Goal: Transaction & Acquisition: Purchase product/service

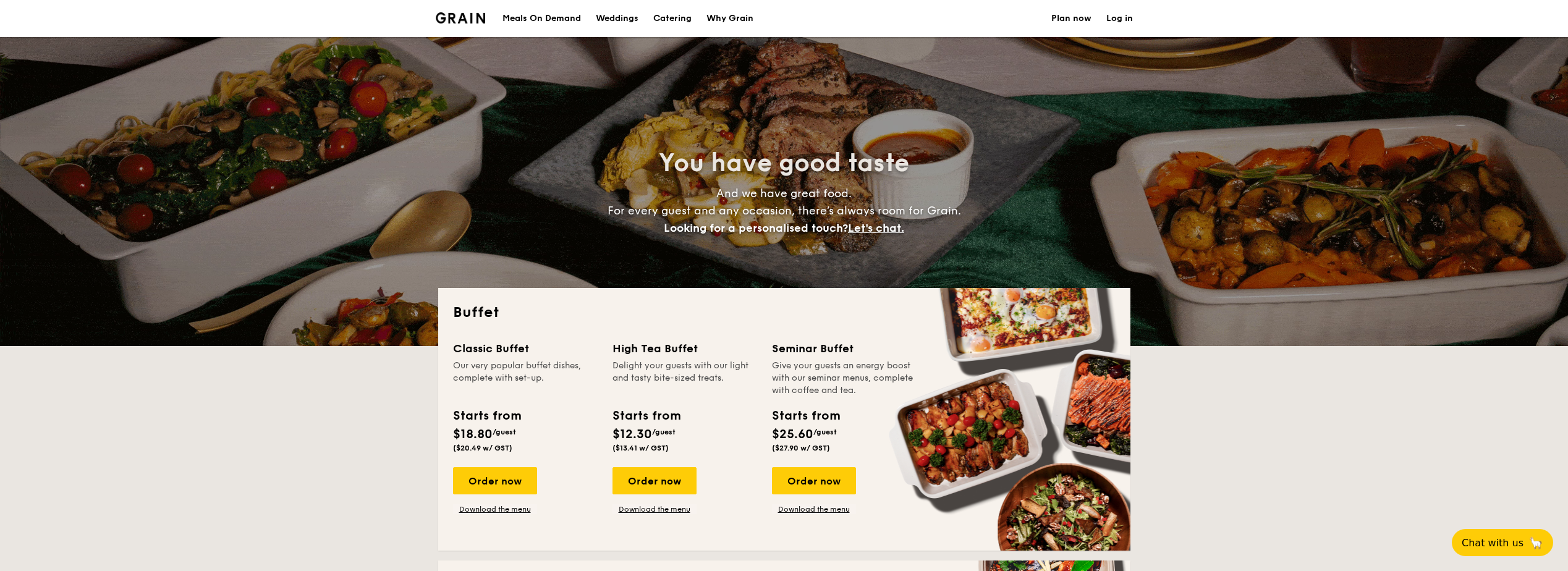
select select
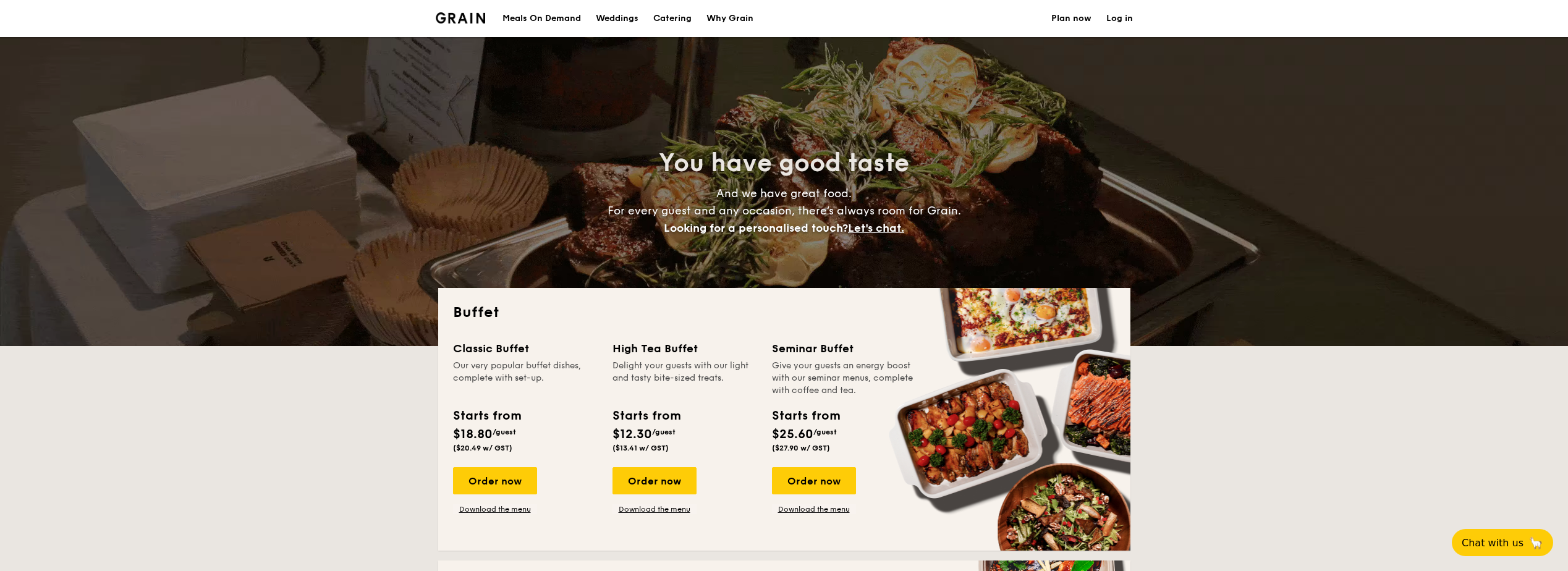
click at [600, 307] on h2 "Buffet" at bounding box center [784, 313] width 662 height 20
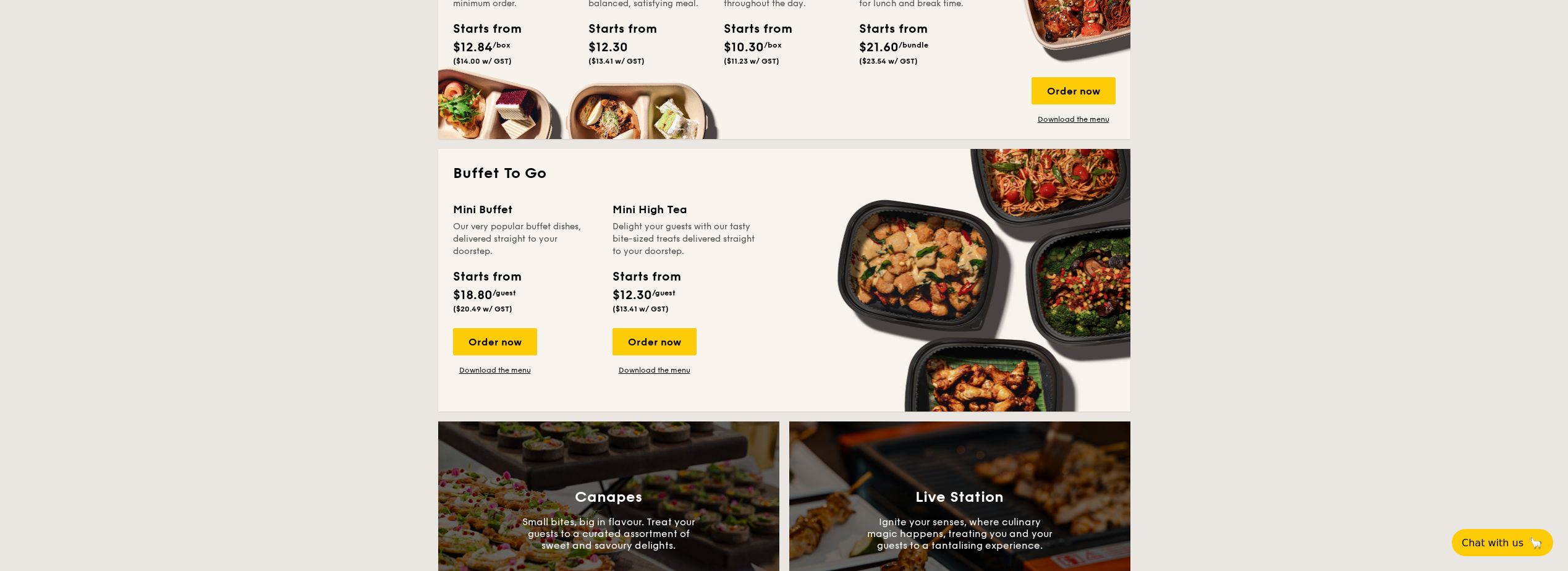
scroll to position [742, 0]
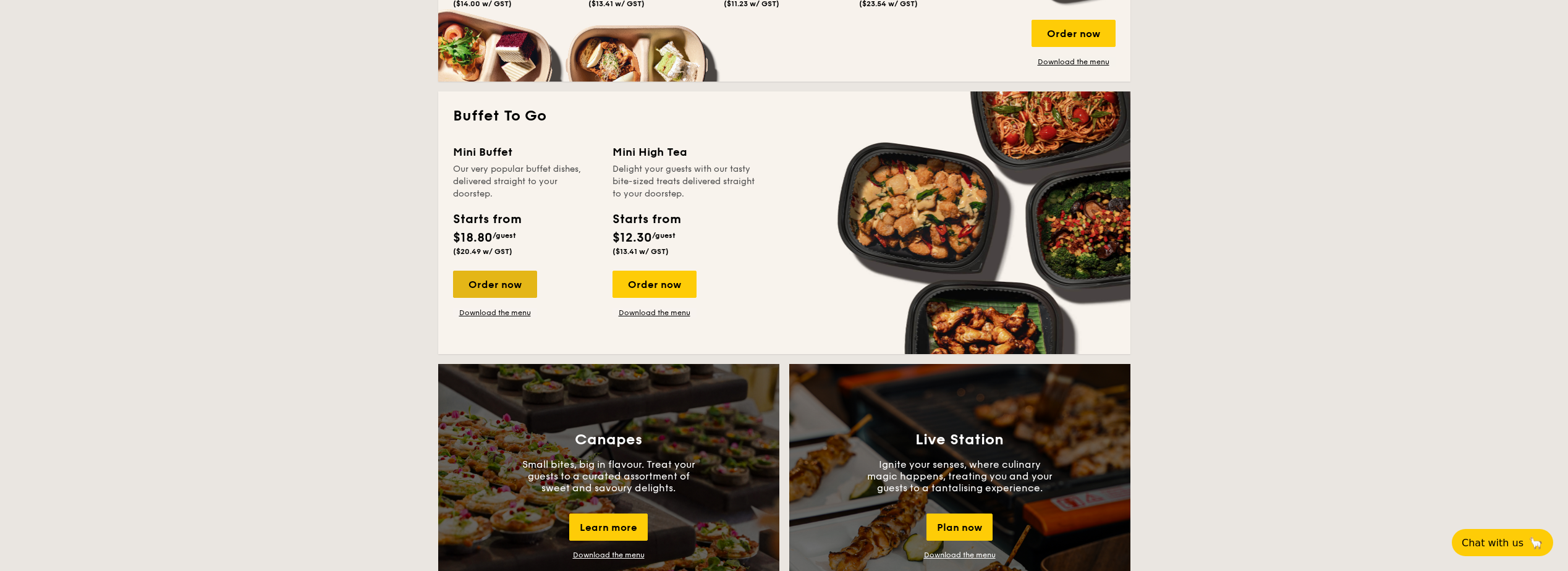
click at [464, 286] on div "Order now" at bounding box center [495, 285] width 84 height 27
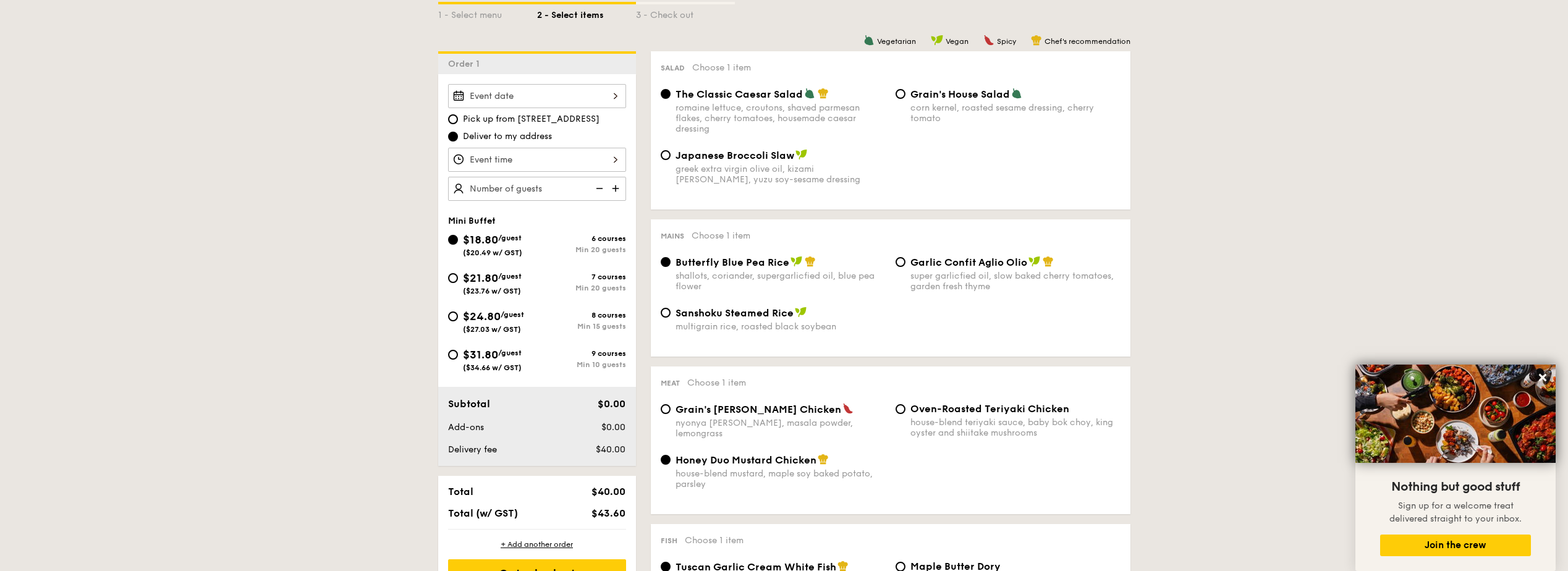
scroll to position [371, 0]
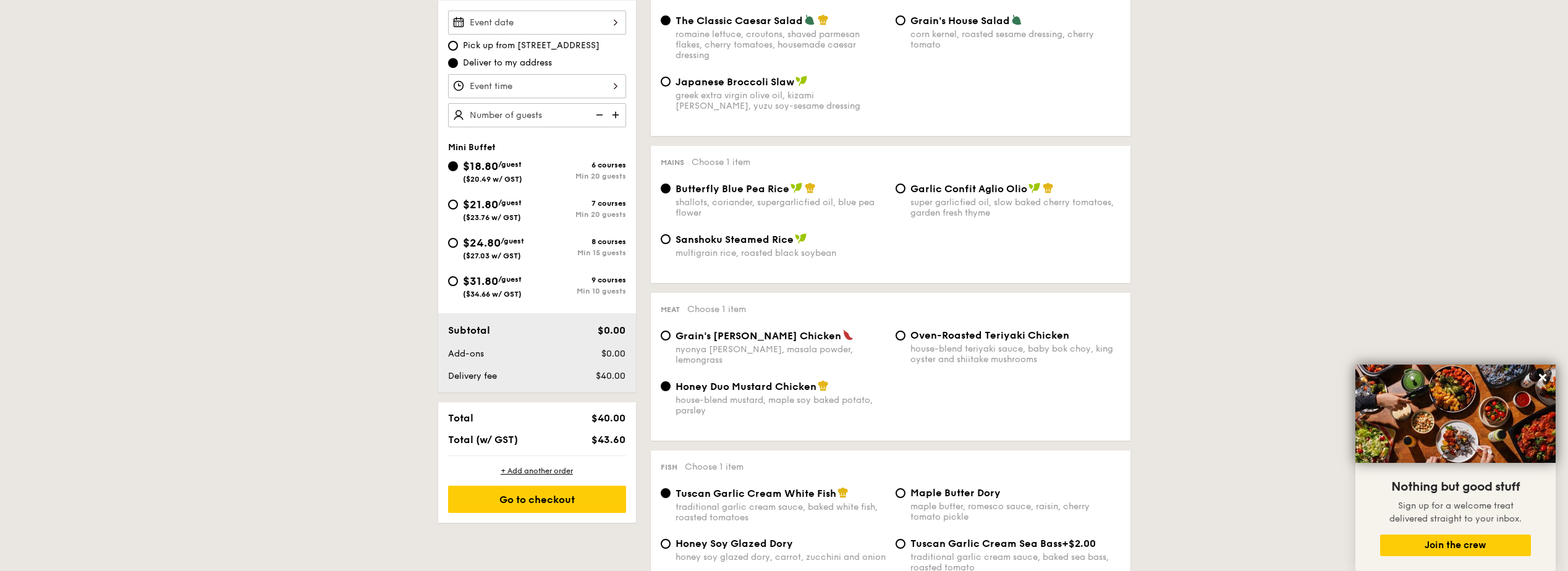
click at [912, 186] on span "Garlic Confit Aglio Olio" at bounding box center [969, 189] width 117 height 12
click at [906, 186] on input "Garlic Confit Aglio Olio super garlicfied oil, slow baked cherry tomatoes, gard…" at bounding box center [901, 189] width 10 height 10
radio input "true"
type input "20 guests"
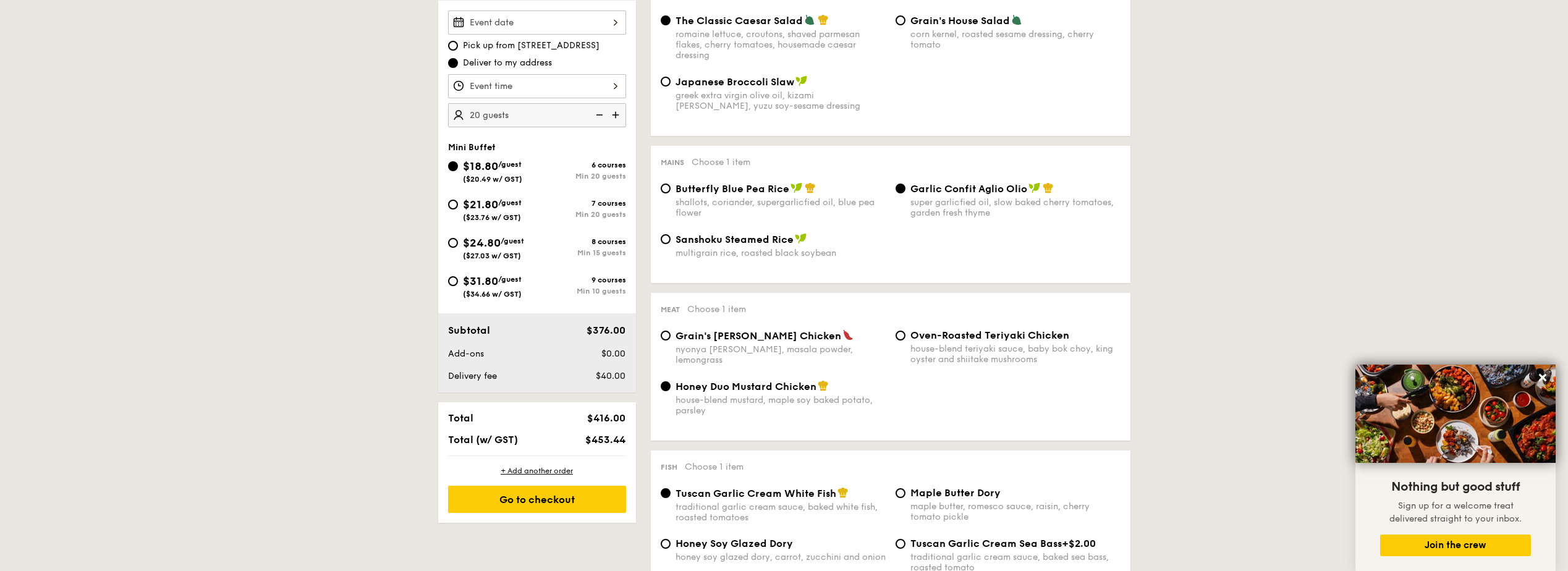
click at [906, 345] on div "Oven-Roasted Teriyaki Chicken house-blend teriyaki sauce, baby bok choy, king o…" at bounding box center [1008, 347] width 235 height 35
click at [906, 340] on div "Oven-Roasted Teriyaki Chicken house-blend teriyaki sauce, baby bok choy, king o…" at bounding box center [1008, 347] width 235 height 35
click at [899, 337] on input "Oven-Roasted Teriyaki Chicken house-blend teriyaki sauce, baby bok choy, king o…" at bounding box center [901, 336] width 10 height 10
radio input "true"
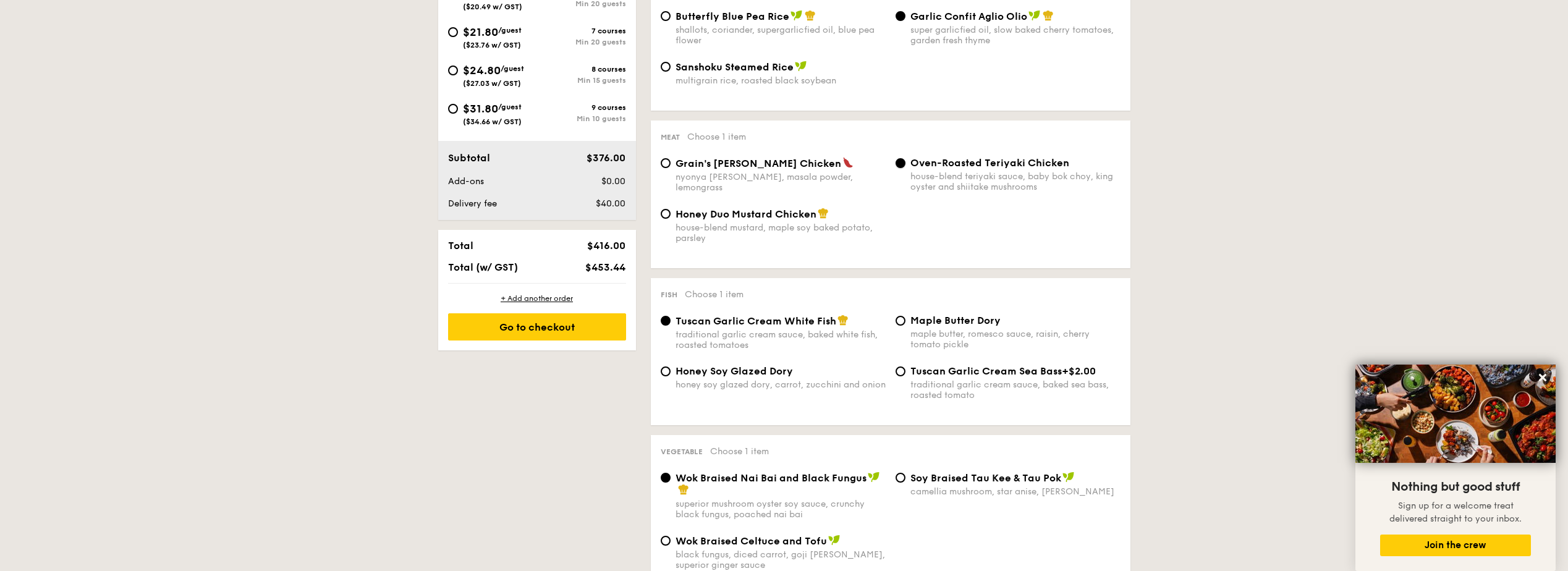
scroll to position [556, 0]
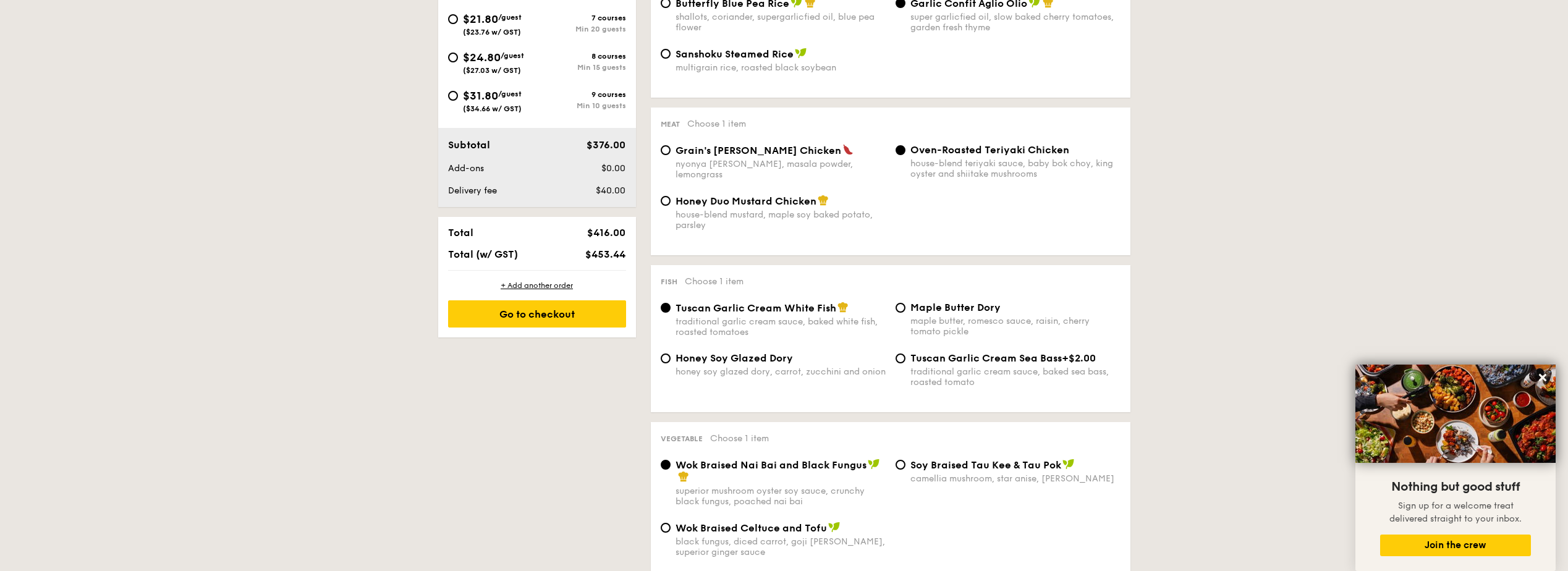
click at [732, 202] on span "Honey Duo Mustard Chicken" at bounding box center [746, 201] width 141 height 12
click at [670, 202] on input "Honey Duo Mustard Chicken house-blend mustard, maple soy baked potato, parsley" at bounding box center [666, 201] width 10 height 10
radio input "true"
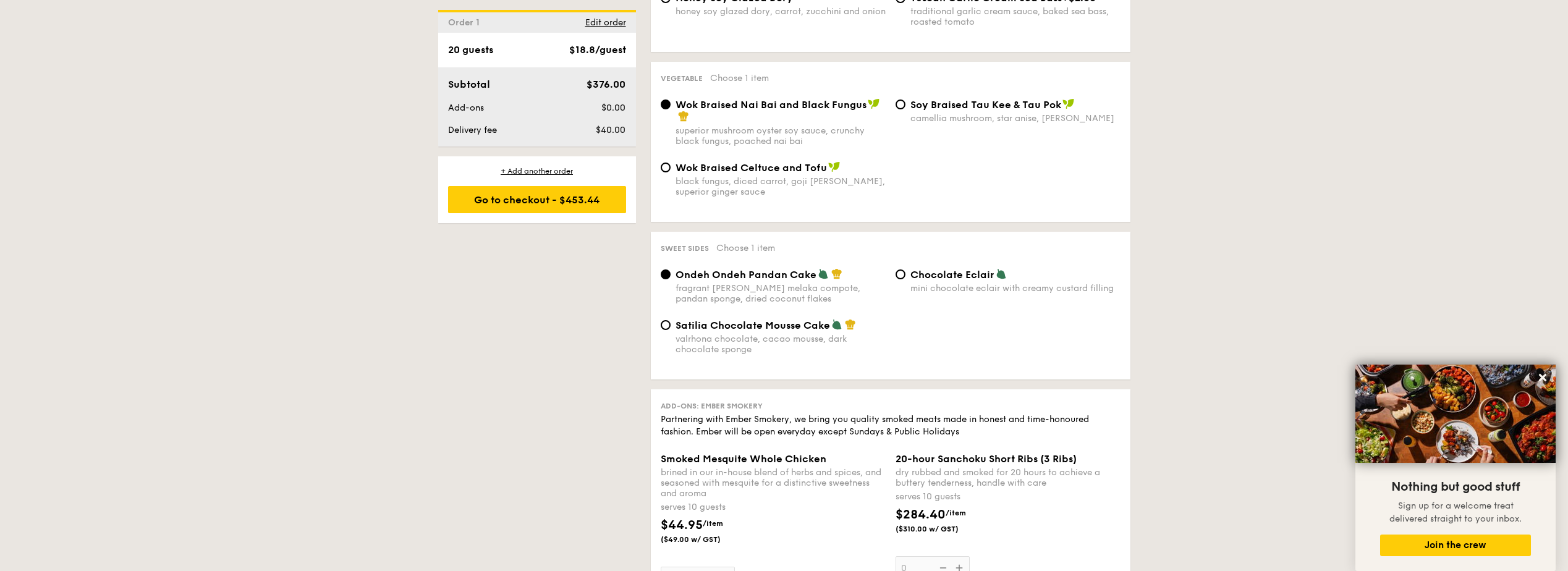
scroll to position [927, 0]
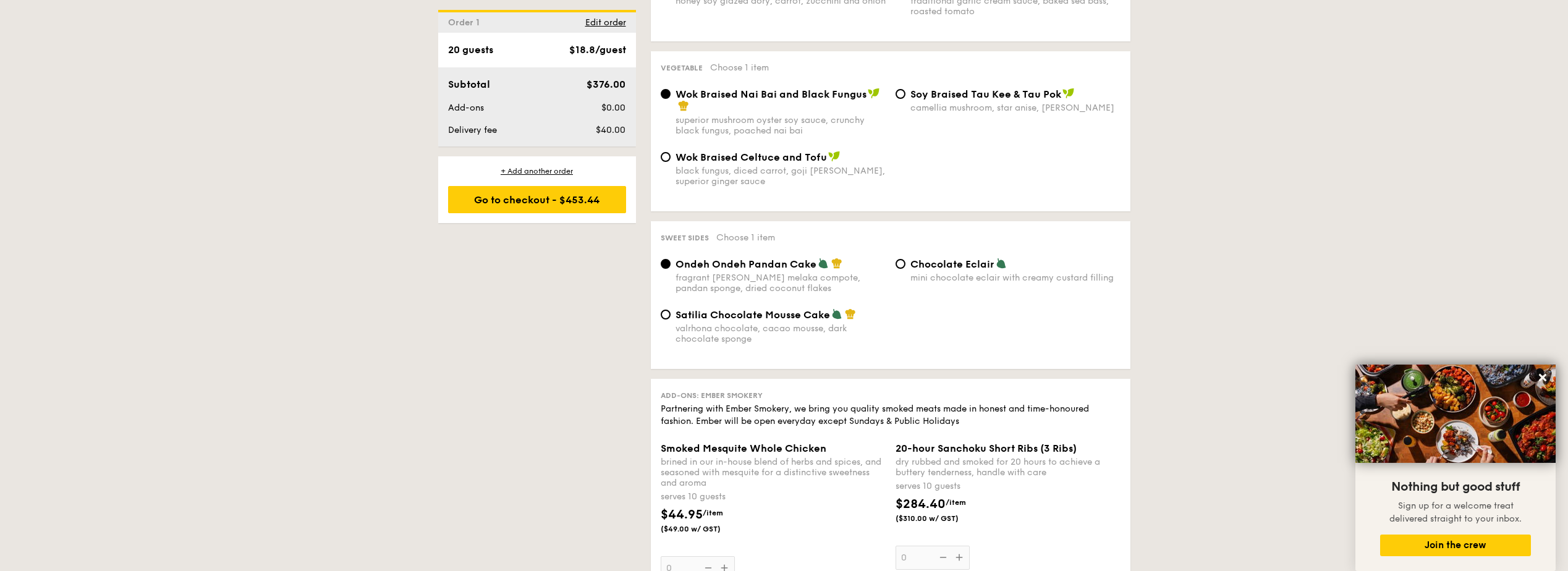
click at [914, 259] on span "Chocolate Eclair" at bounding box center [953, 264] width 84 height 12
click at [906, 259] on input "Chocolate Eclair mini chocolate eclair with creamy custard filling" at bounding box center [901, 264] width 10 height 10
radio input "true"
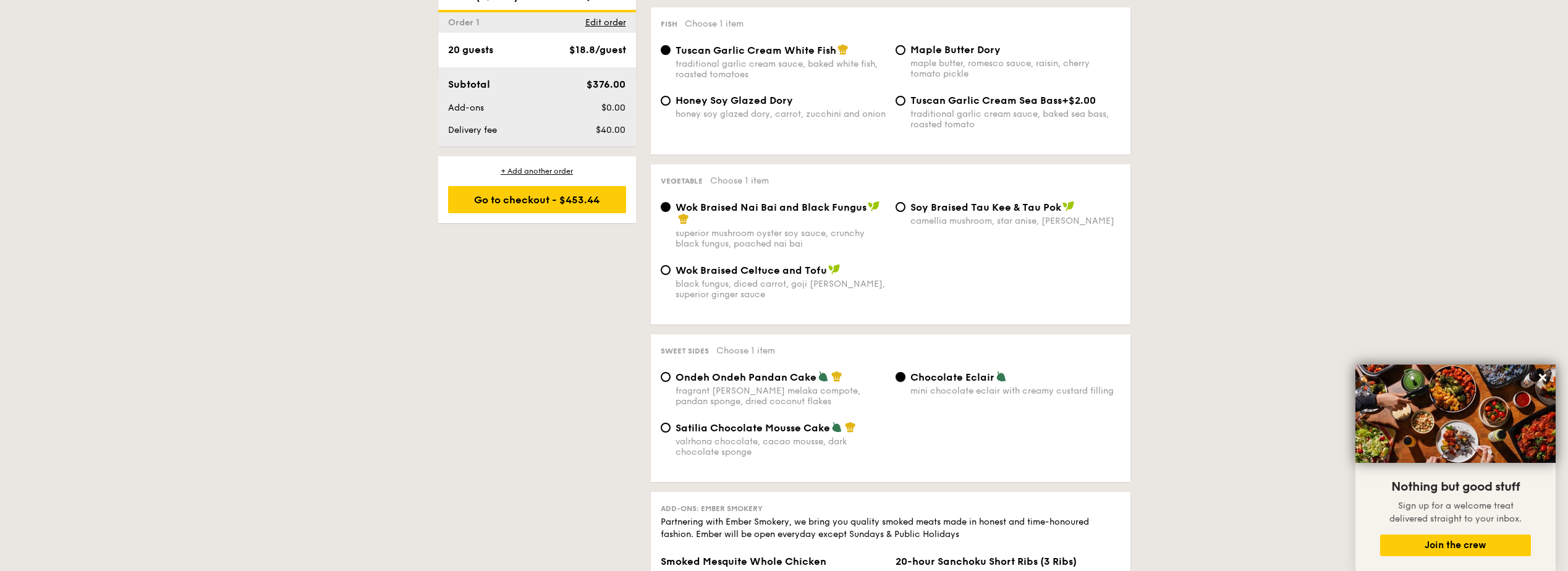
scroll to position [742, 0]
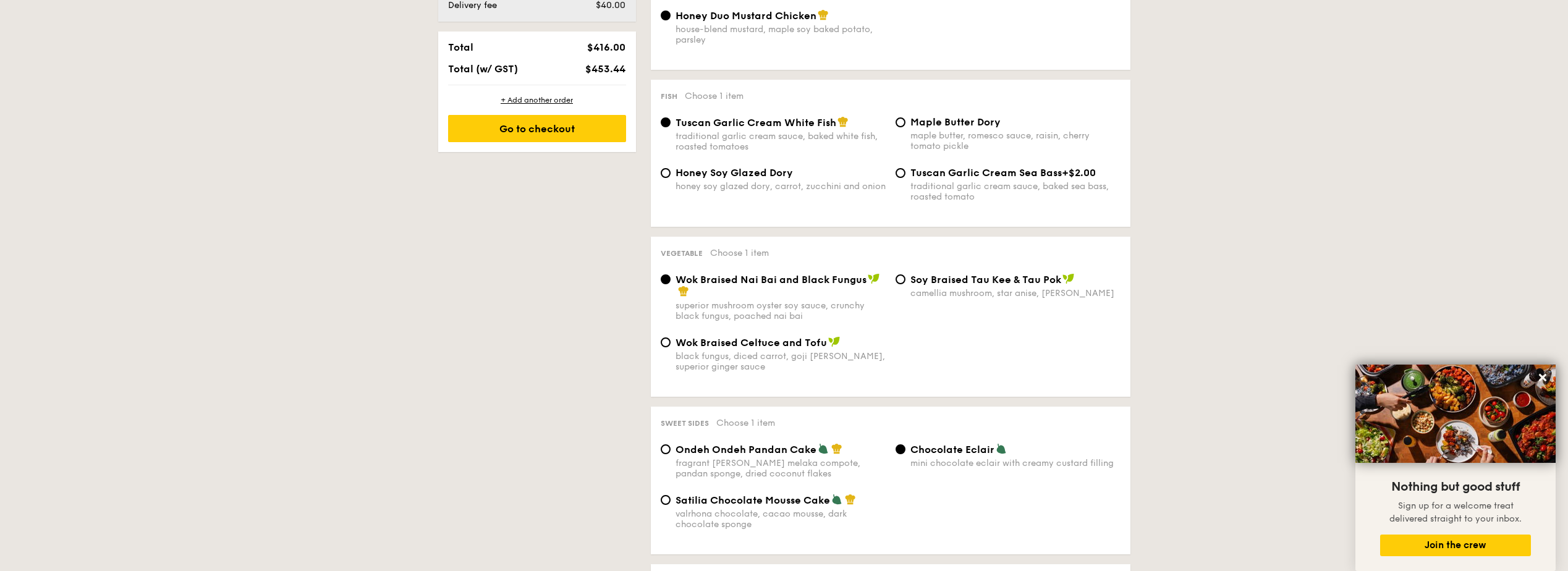
drag, startPoint x: 729, startPoint y: 344, endPoint x: 479, endPoint y: 315, distance: 251.7
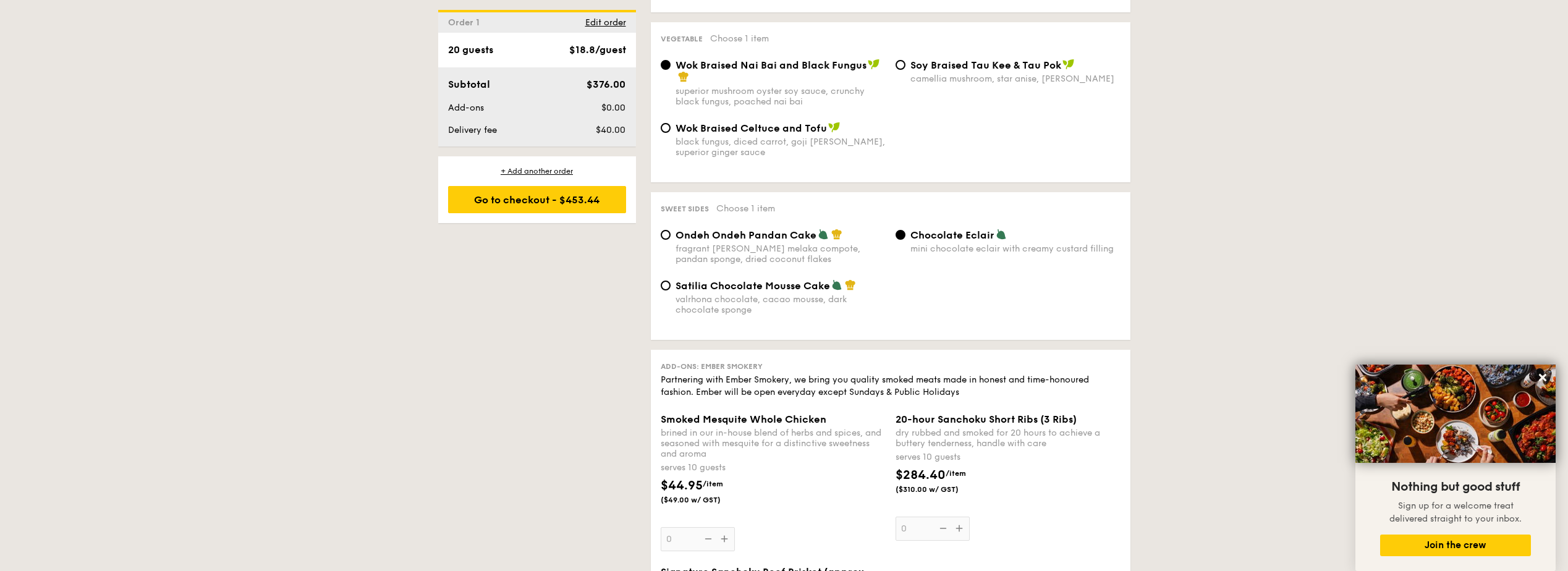
scroll to position [2494, 0]
